Goal: Find specific page/section

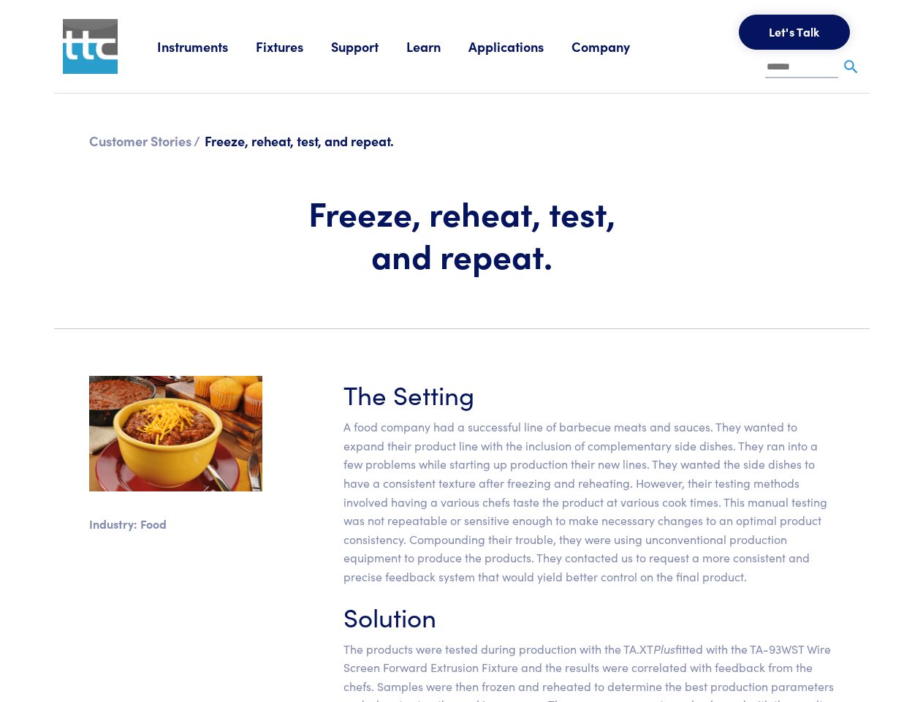
click at [461, 351] on section "Industry: Food The Setting A food company had a successful line of barbecue mea…" at bounding box center [461, 570] width 833 height 458
click at [207, 46] on link "Instruments" at bounding box center [206, 46] width 99 height 18
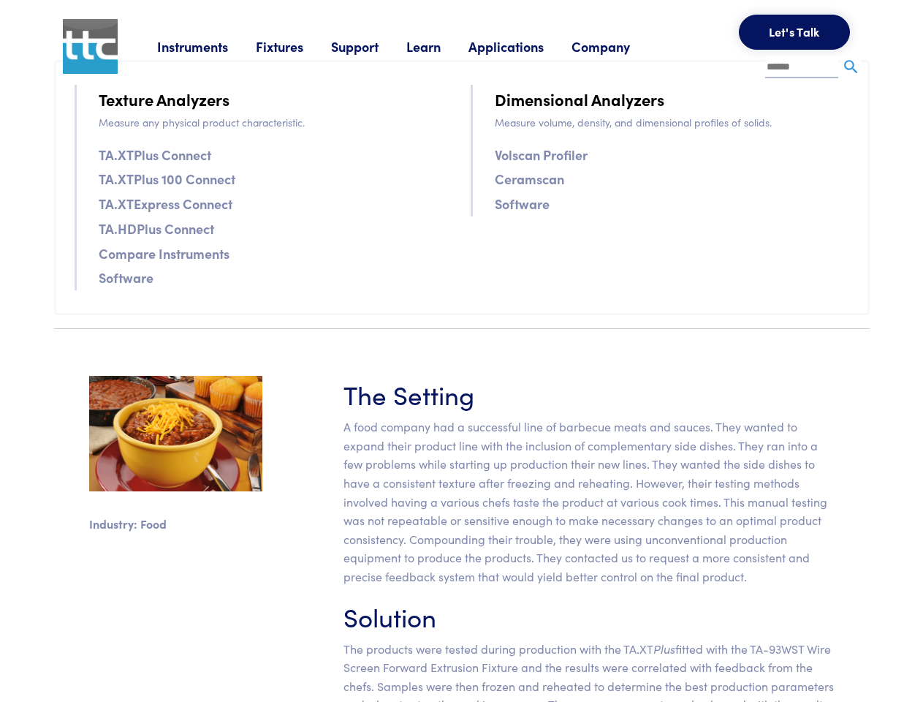
click at [295, 46] on link "Fixtures" at bounding box center [293, 46] width 75 height 18
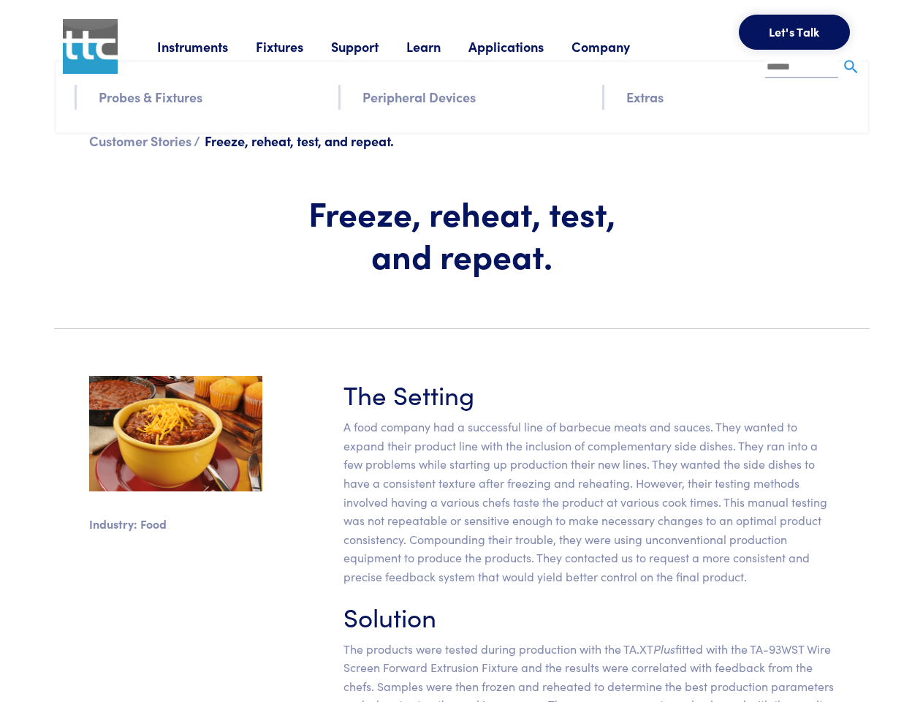
click at [371, 46] on link "Support" at bounding box center [368, 46] width 75 height 18
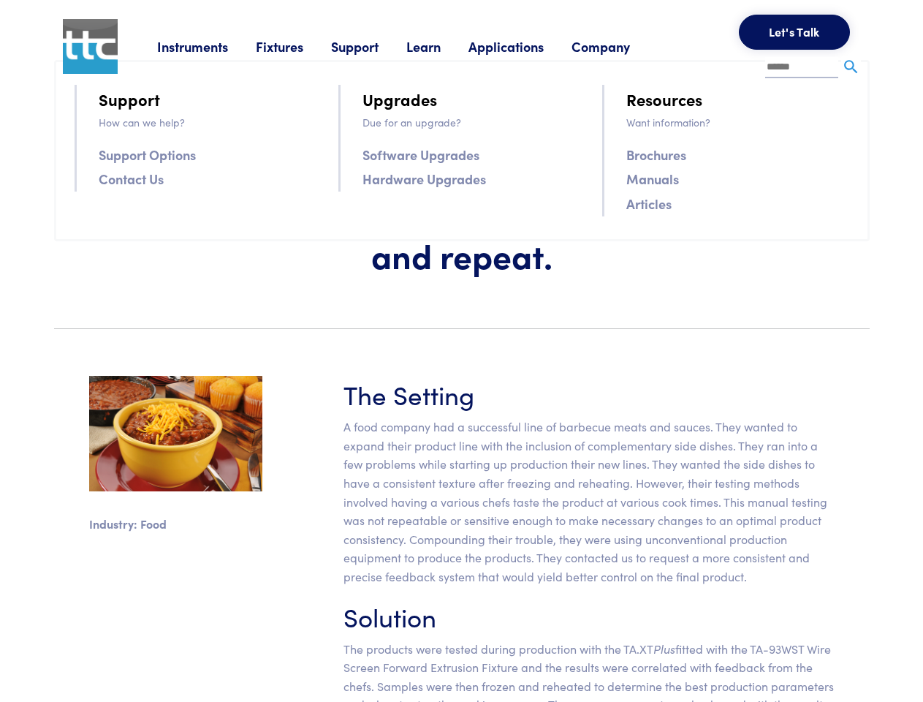
click at [441, 46] on link "Learn" at bounding box center [437, 46] width 62 height 18
click at [526, 46] on link "Applications" at bounding box center [520, 46] width 103 height 18
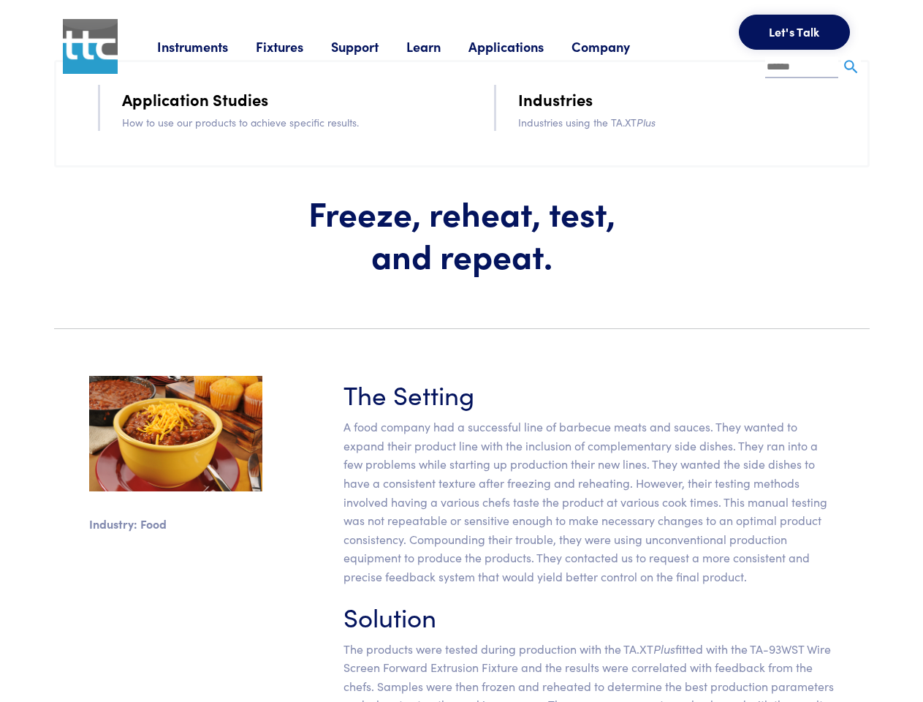
click at [620, 46] on link "Company" at bounding box center [615, 46] width 86 height 18
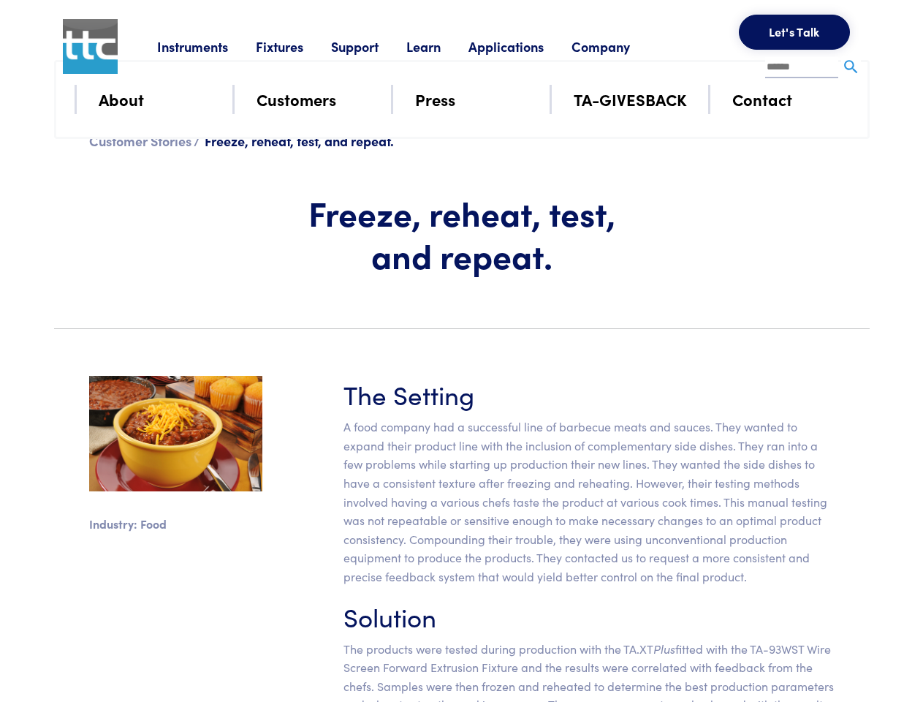
click at [795, 32] on button "Let's Talk" at bounding box center [794, 32] width 111 height 35
